Goal: Obtain resource: Download file/media

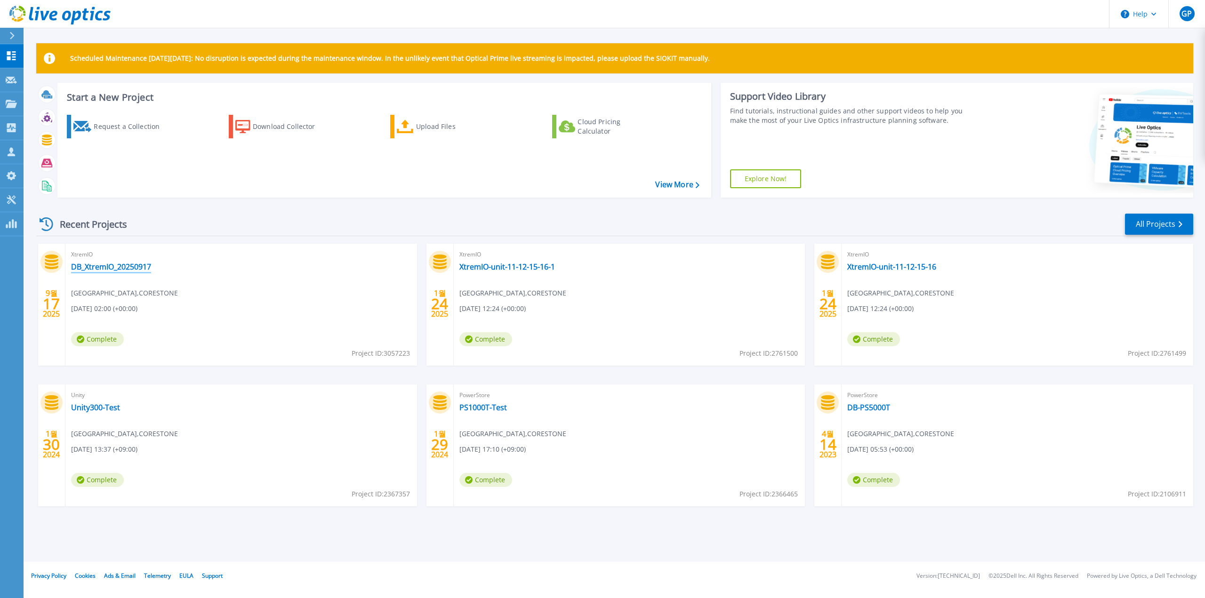
click at [103, 270] on link "DB_XtremIO_20250917" at bounding box center [111, 266] width 80 height 9
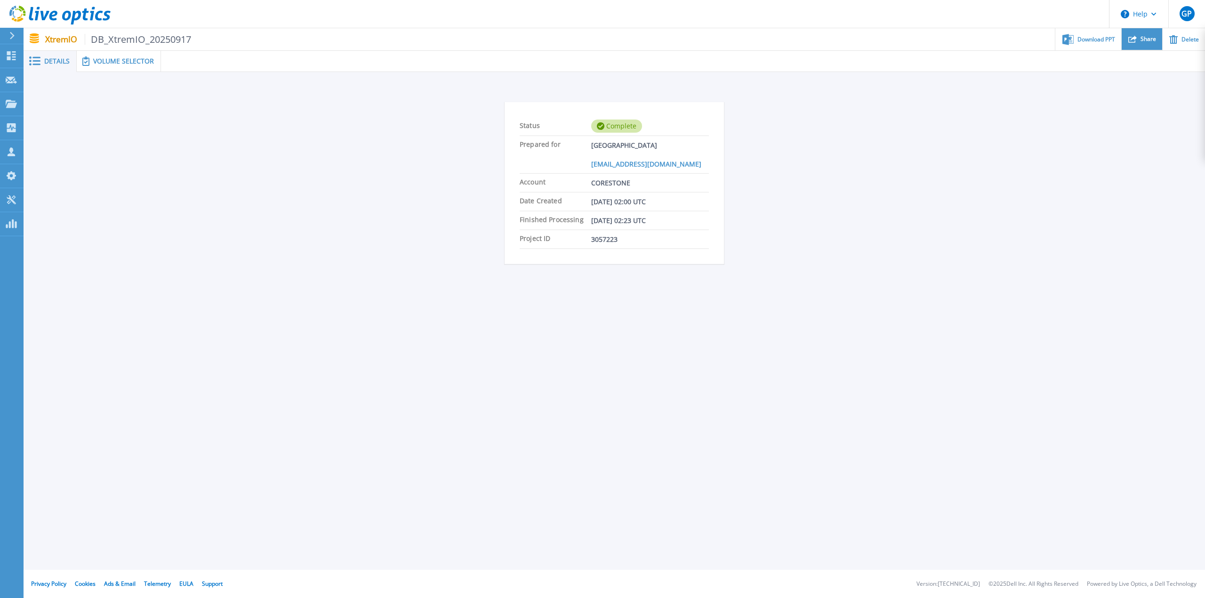
click at [1140, 36] on div "Share" at bounding box center [1141, 39] width 40 height 22
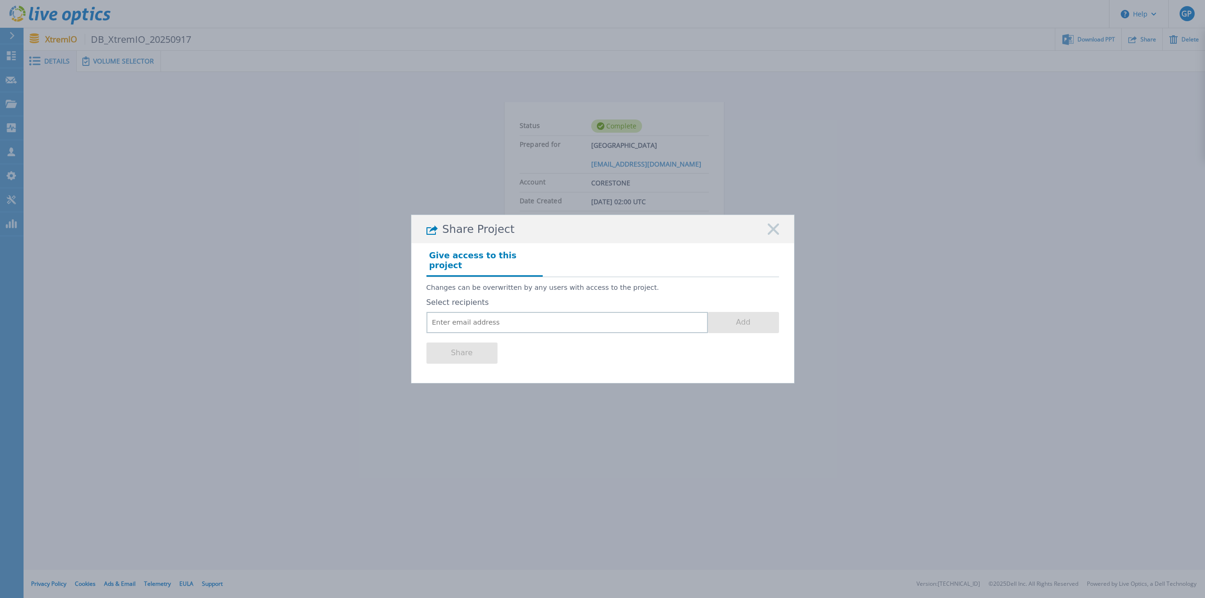
click at [769, 236] on rect at bounding box center [773, 230] width 12 height 12
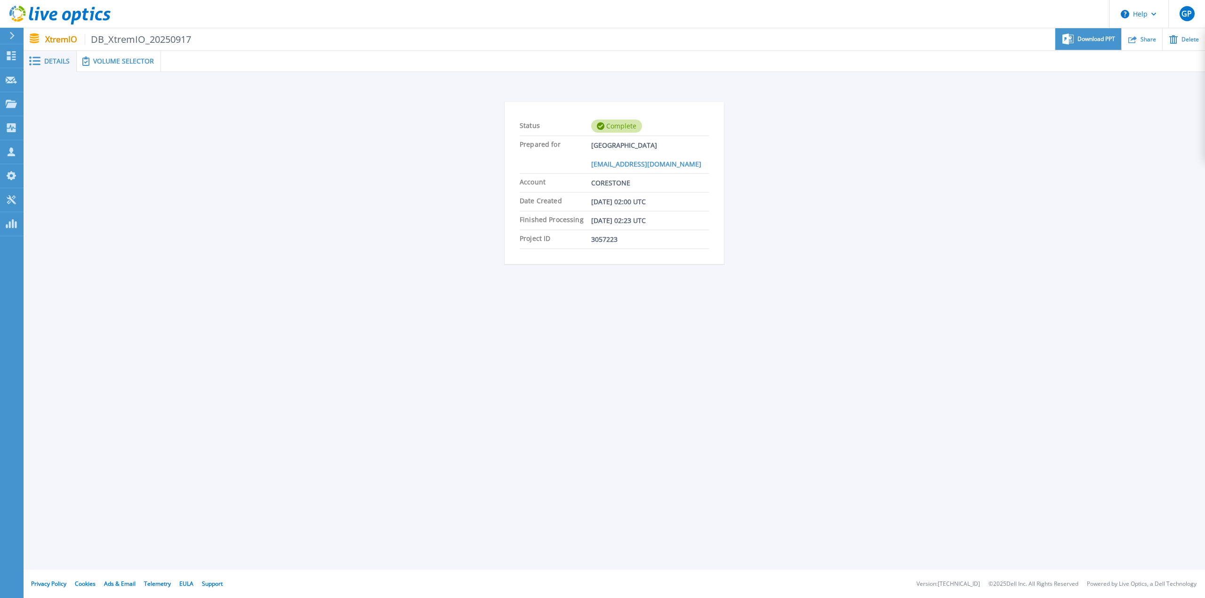
click at [1097, 34] on div "Download PPT" at bounding box center [1087, 39] width 65 height 22
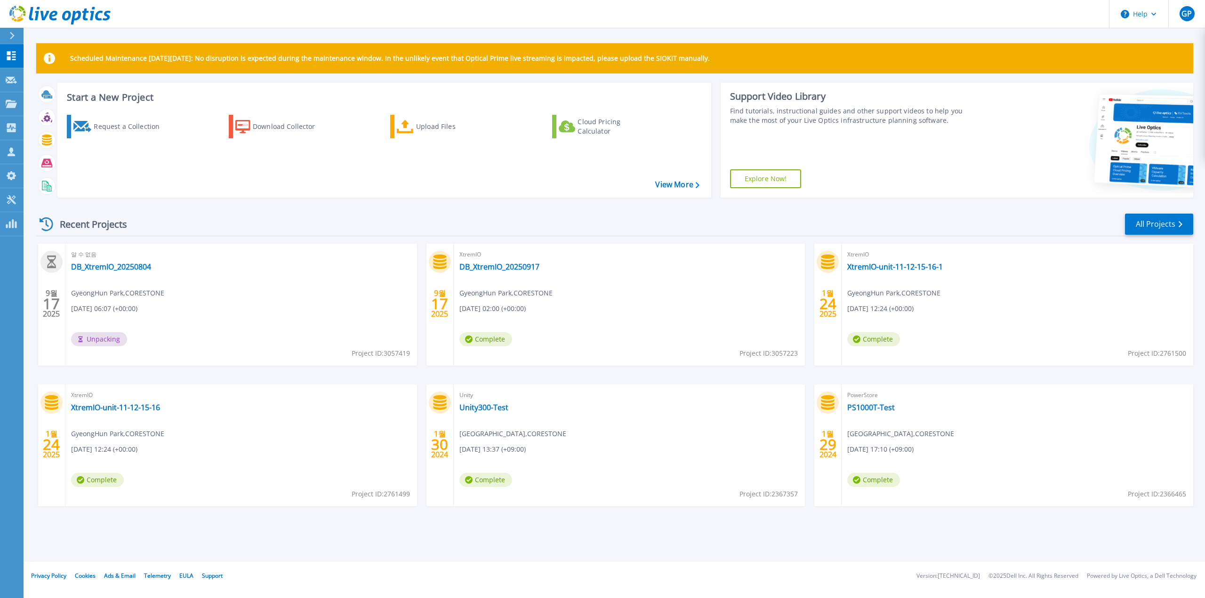
drag, startPoint x: 312, startPoint y: 223, endPoint x: 480, endPoint y: 257, distance: 171.1
click at [312, 223] on div "Recent Projects All Projects" at bounding box center [614, 225] width 1157 height 24
click at [128, 268] on link "DB_XtremIO_20250804" at bounding box center [111, 266] width 80 height 9
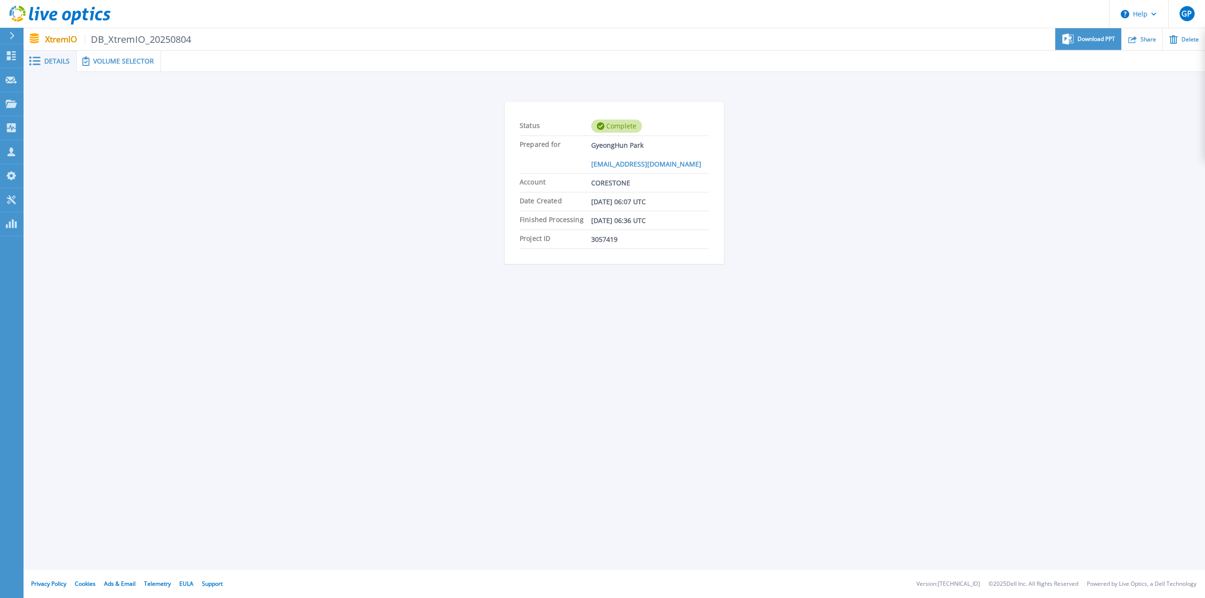
click at [1098, 36] on span "Download PPT" at bounding box center [1096, 39] width 38 height 6
click at [50, 18] on icon at bounding box center [53, 16] width 8 height 10
